Goal: Navigation & Orientation: Find specific page/section

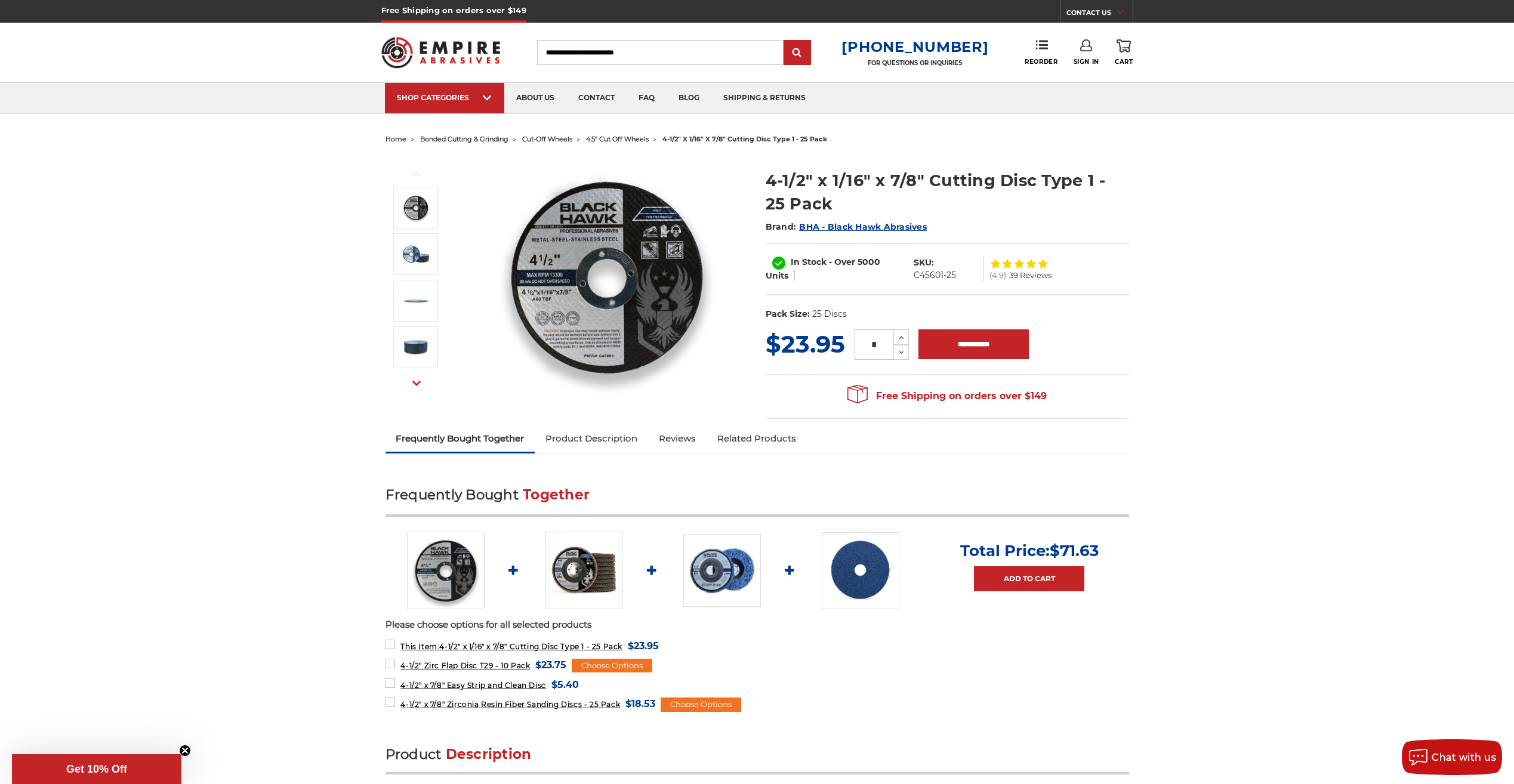
click at [475, 56] on img at bounding box center [441, 52] width 120 height 47
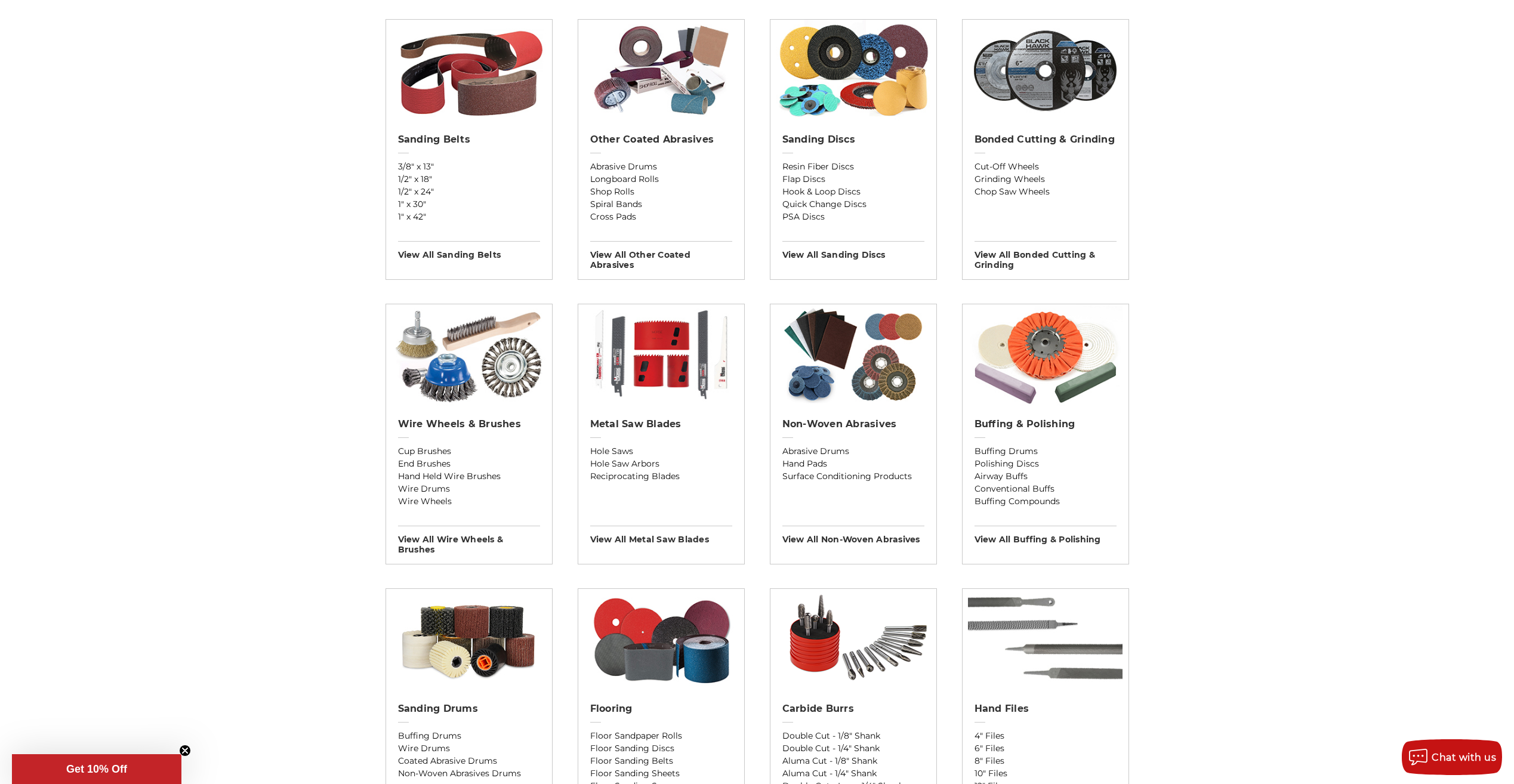
scroll to position [477, 0]
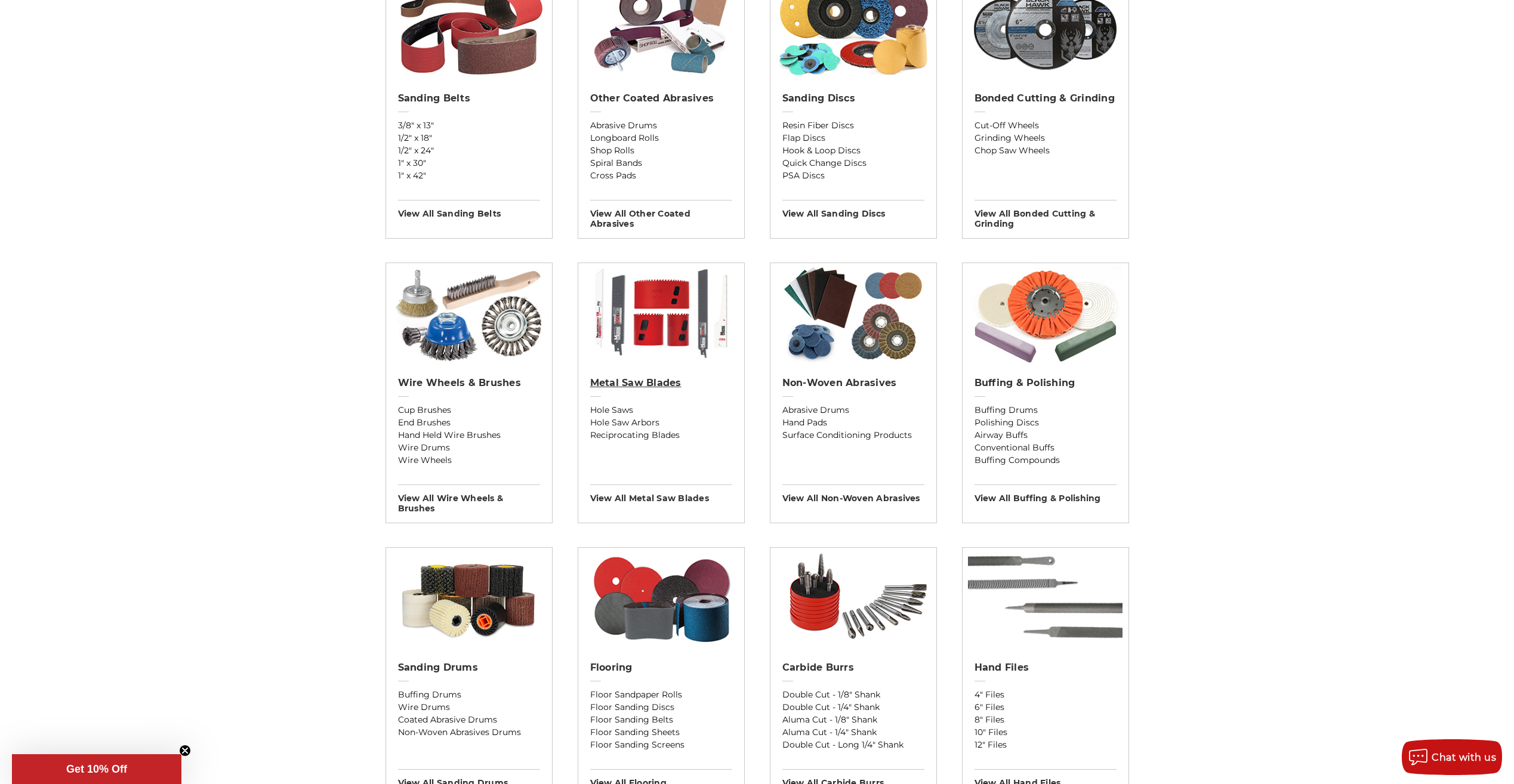
click at [667, 381] on h2 "Metal Saw Blades" at bounding box center [661, 382] width 142 height 12
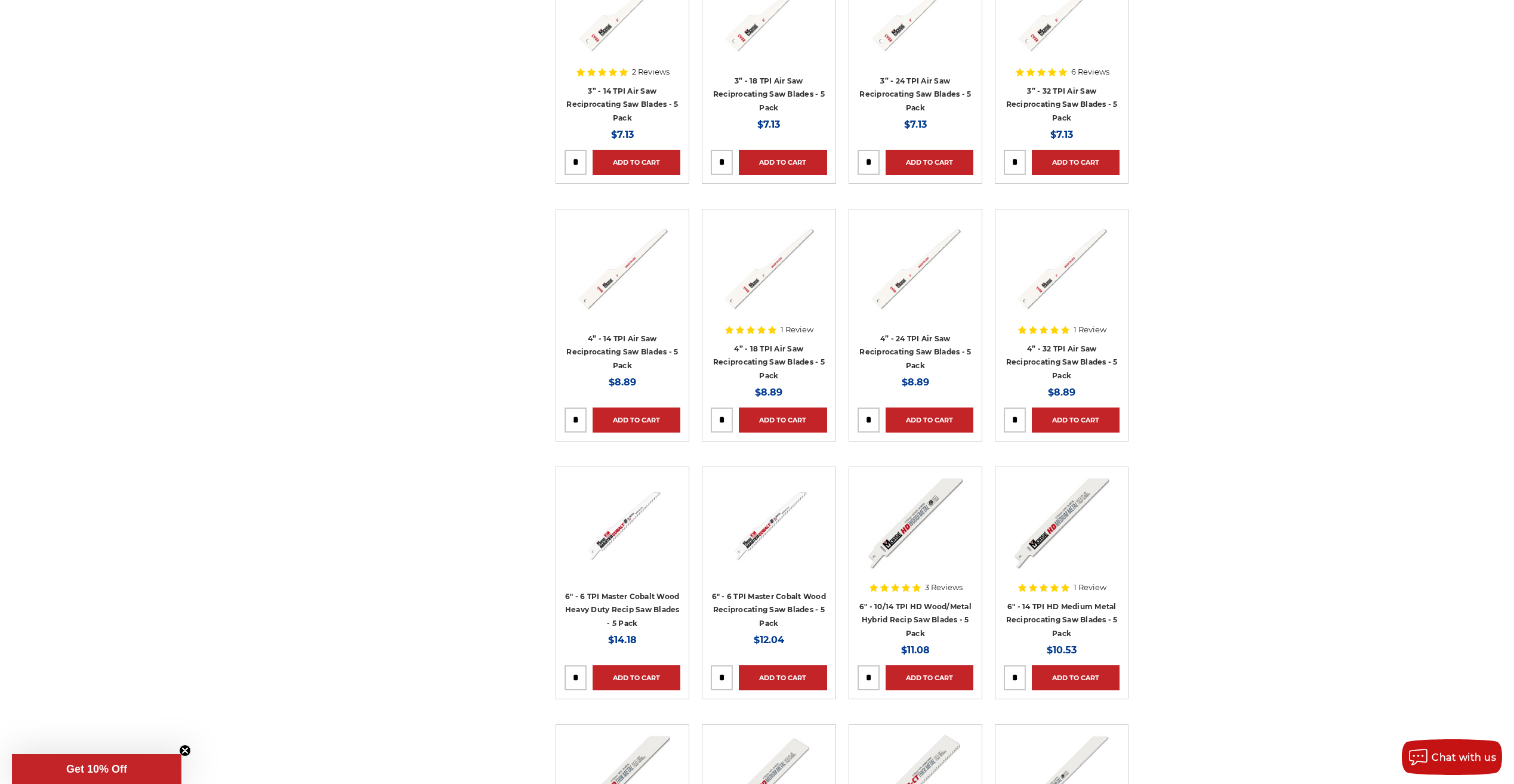
scroll to position [2206, 0]
